Goal: Information Seeking & Learning: Learn about a topic

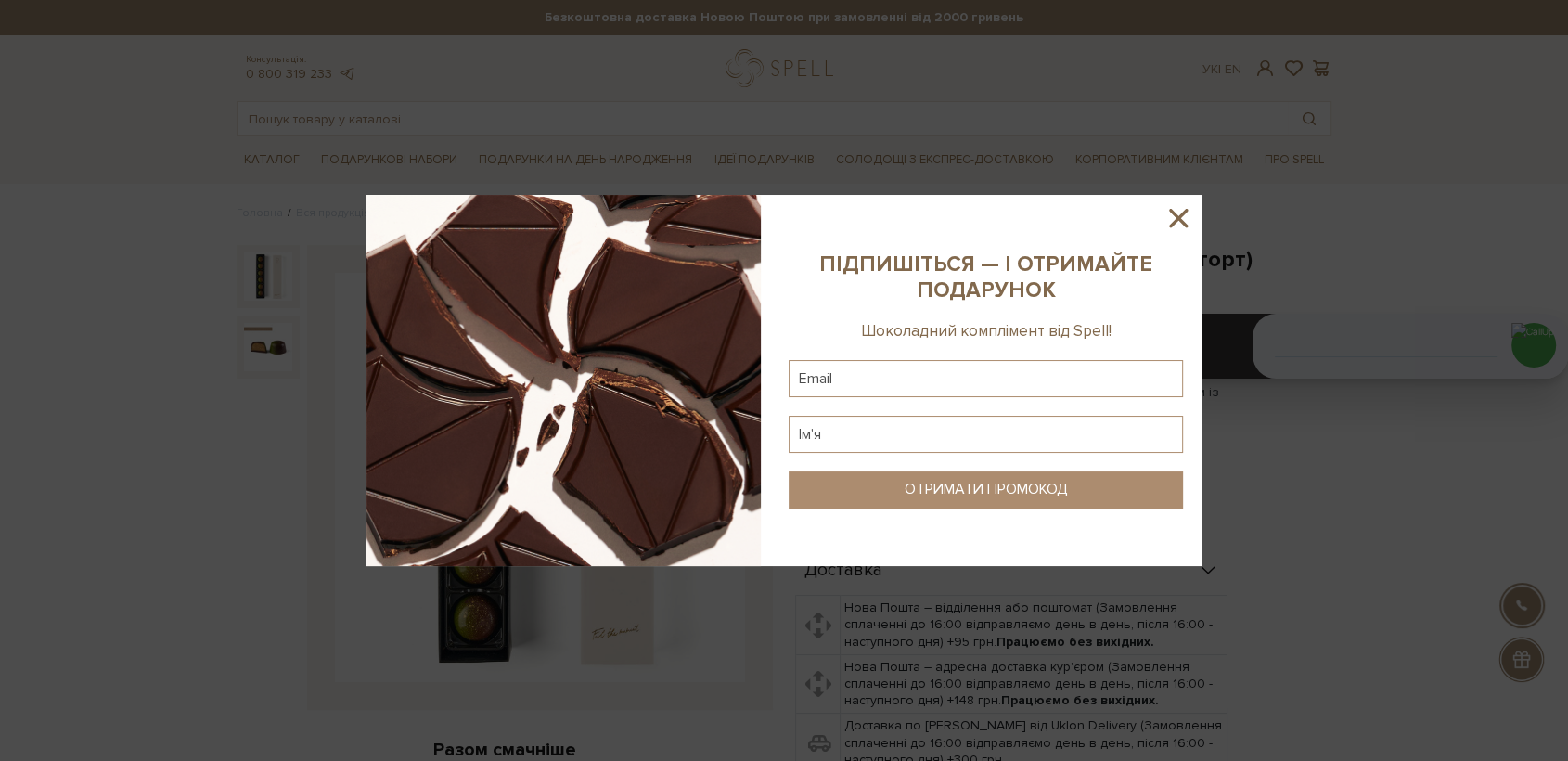
drag, startPoint x: 1178, startPoint y: 210, endPoint x: 675, endPoint y: 576, distance: 622.1
click at [1176, 212] on icon at bounding box center [1178, 218] width 32 height 32
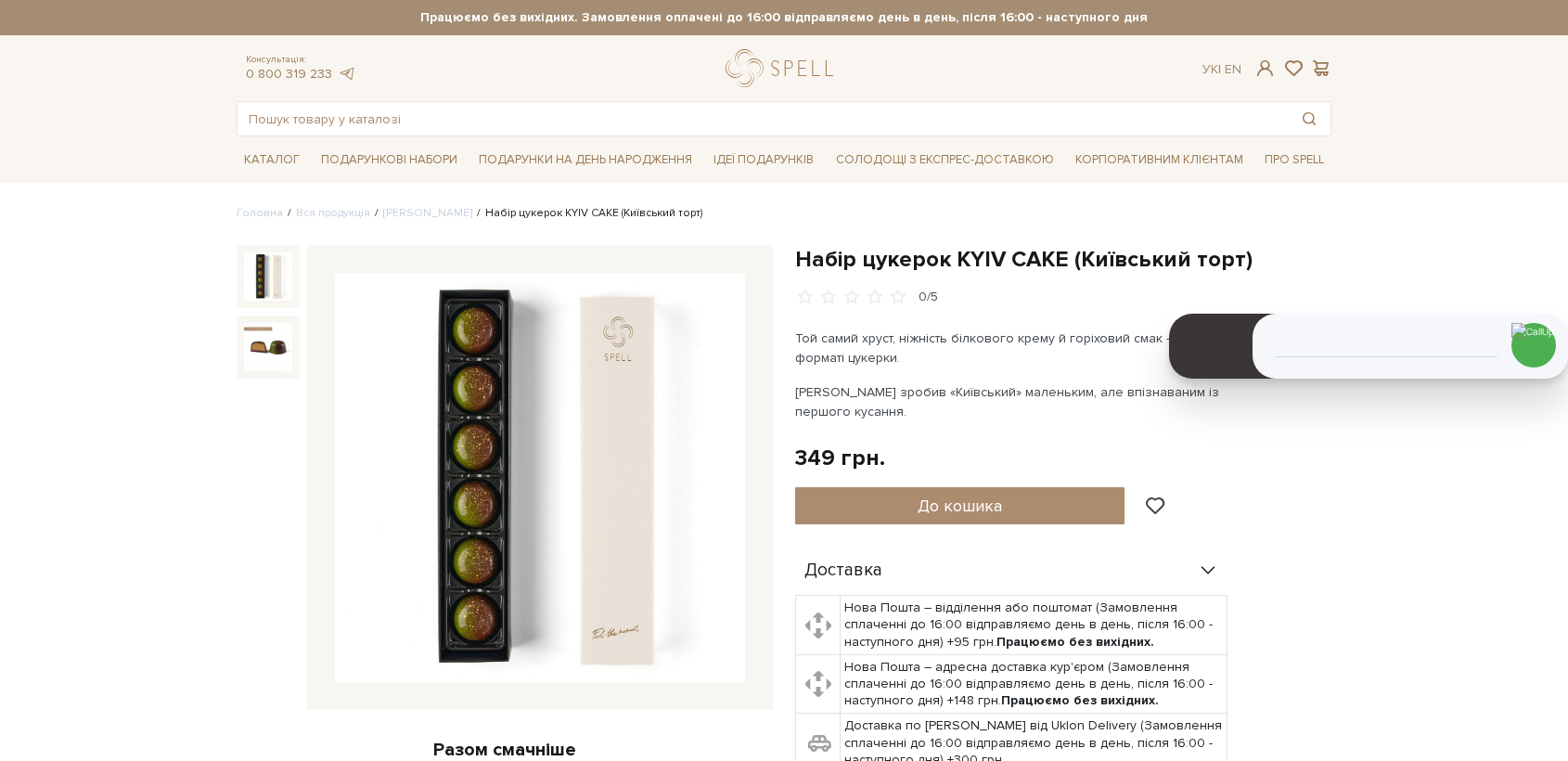
click at [540, 458] on img at bounding box center [540, 478] width 410 height 410
